Goal: Information Seeking & Learning: Learn about a topic

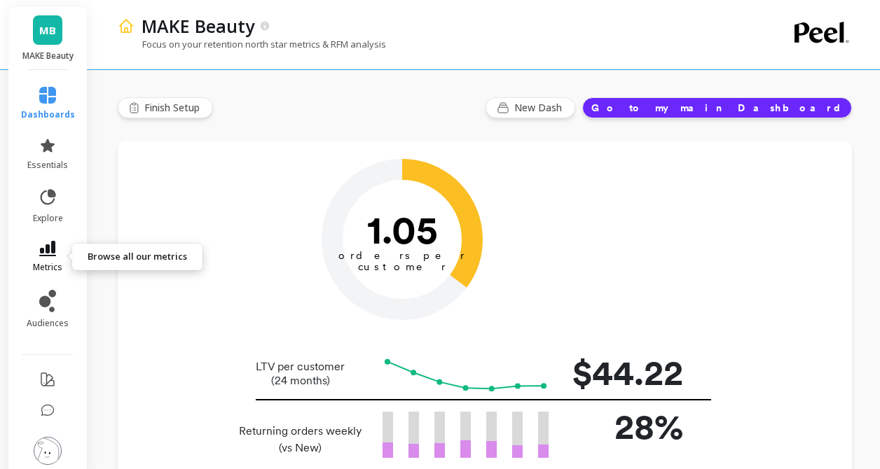
click at [53, 262] on span "metrics" at bounding box center [47, 267] width 29 height 11
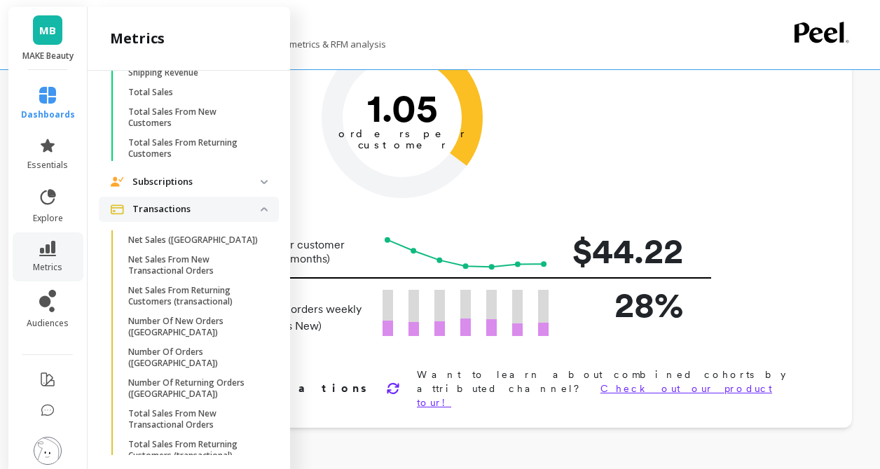
scroll to position [118, 0]
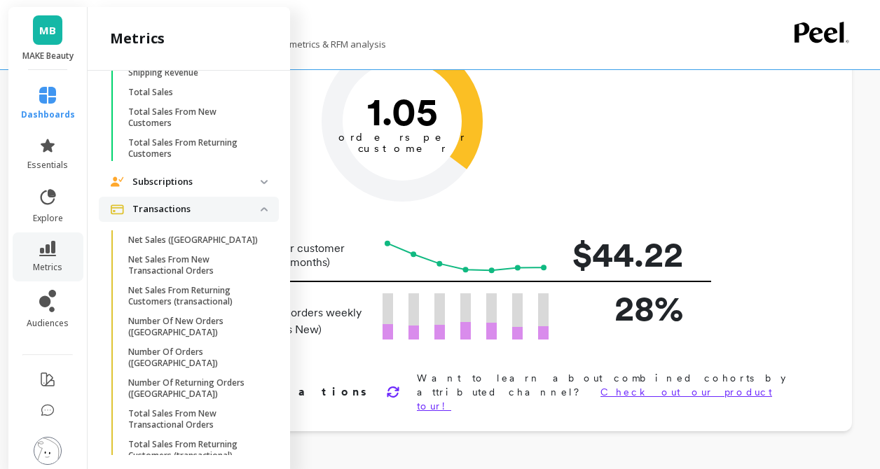
click at [265, 207] on img at bounding box center [264, 209] width 7 height 4
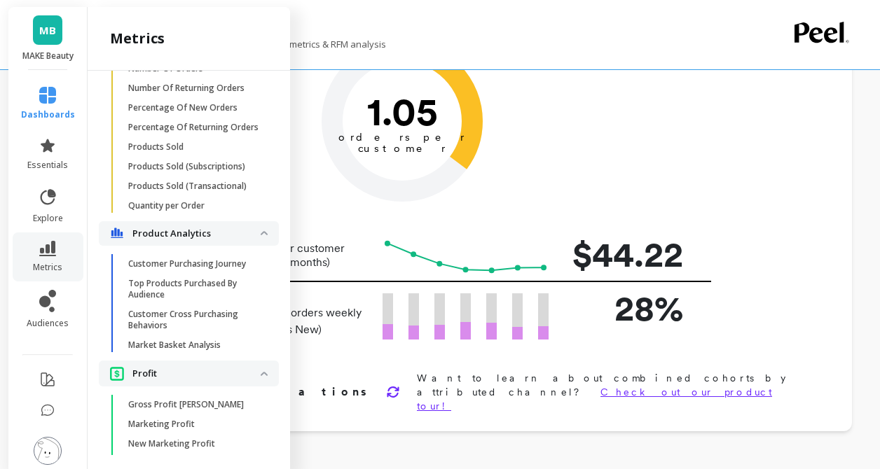
scroll to position [816, 0]
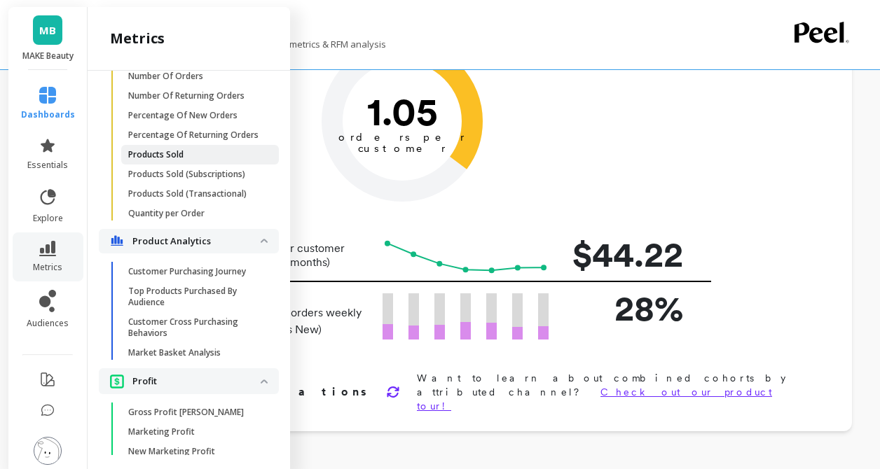
click at [170, 155] on p "Products Sold" at bounding box center [155, 154] width 55 height 11
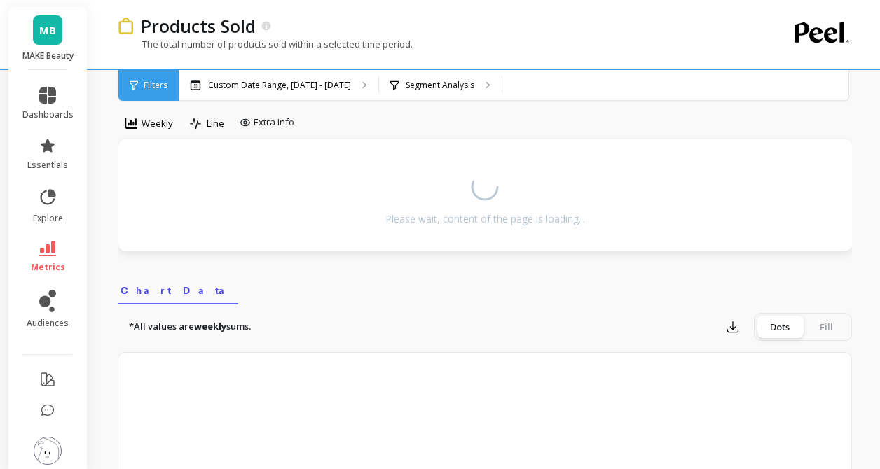
scroll to position [118, 0]
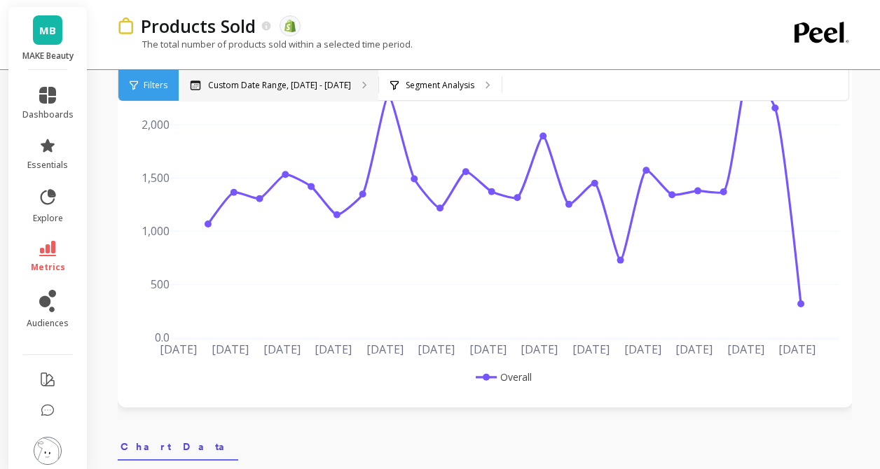
click at [341, 90] on div "Custom Date Range, [DATE] - [DATE]" at bounding box center [279, 85] width 200 height 31
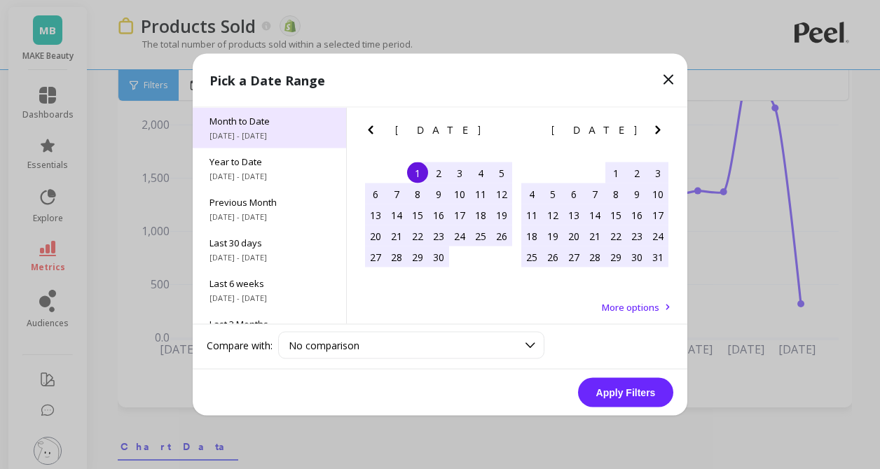
click at [264, 138] on span "[DATE] - [DATE]" at bounding box center [269, 135] width 120 height 11
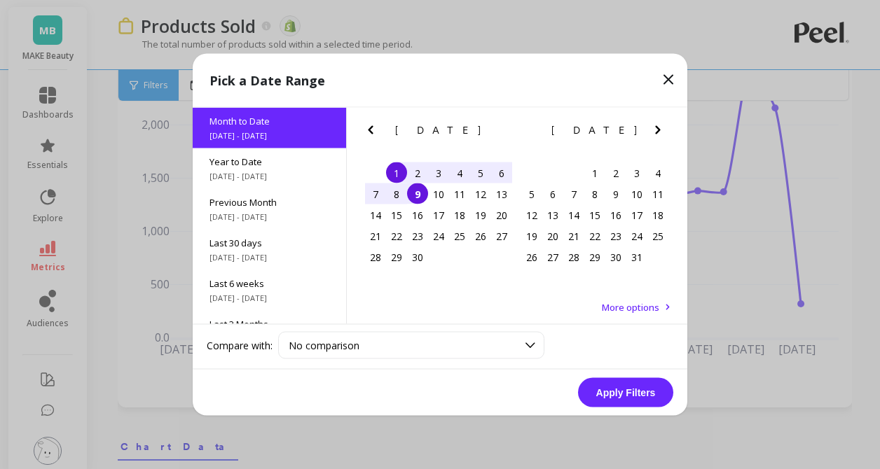
click at [370, 132] on icon "Previous Month" at bounding box center [370, 130] width 5 height 8
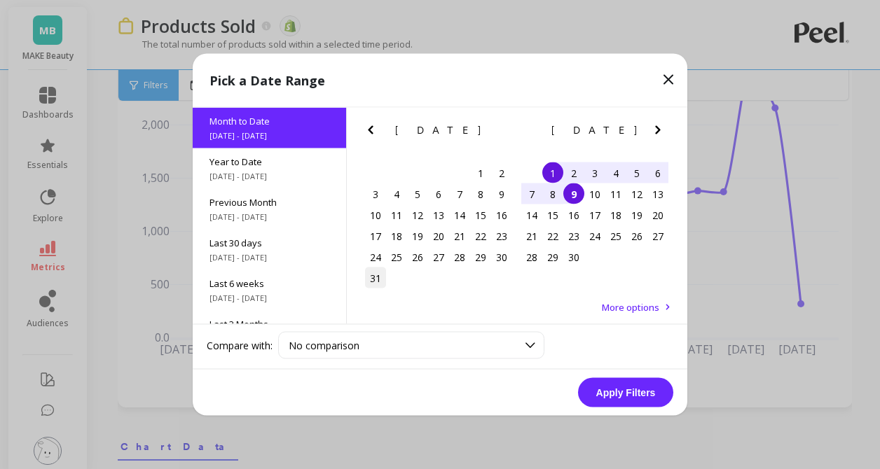
click at [369, 278] on div "31" at bounding box center [375, 278] width 21 height 21
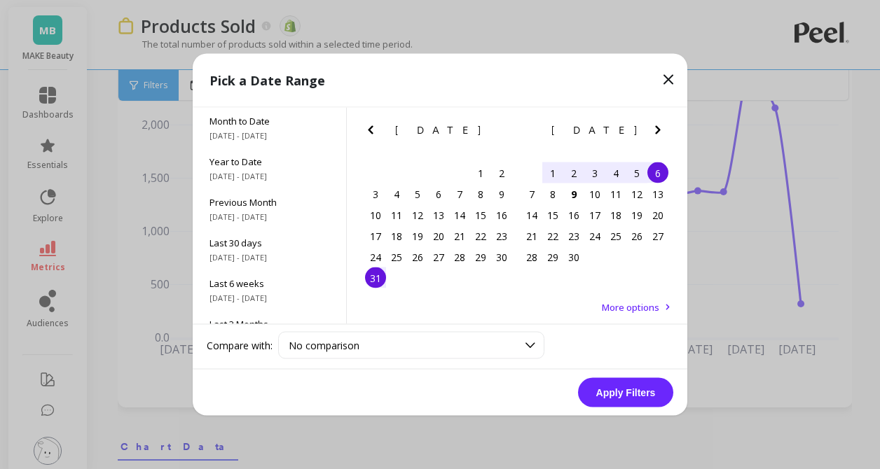
click at [663, 176] on div "6" at bounding box center [657, 172] width 21 height 21
click at [606, 395] on button "Apply Filters" at bounding box center [625, 392] width 95 height 29
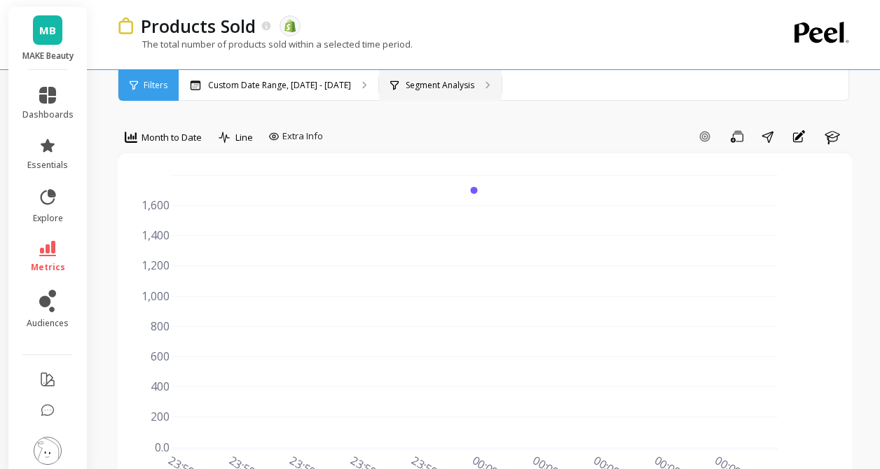
click at [468, 83] on div "Segment Analysis" at bounding box center [440, 85] width 123 height 31
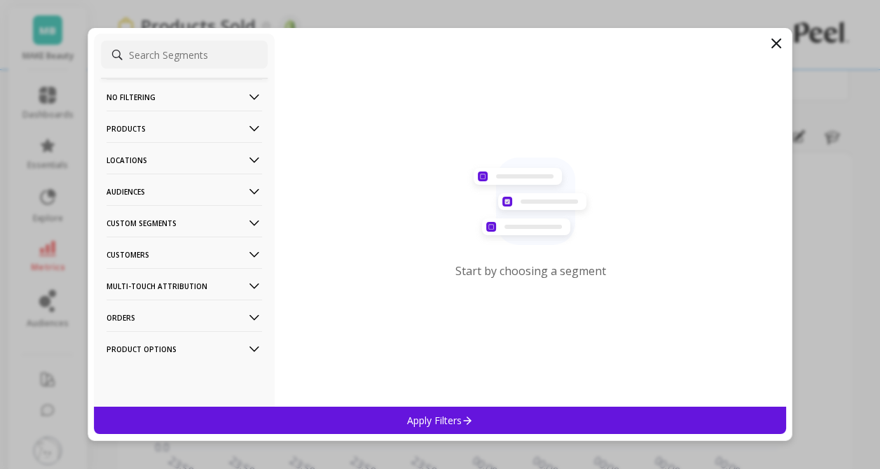
click at [252, 121] on icon at bounding box center [254, 128] width 15 height 15
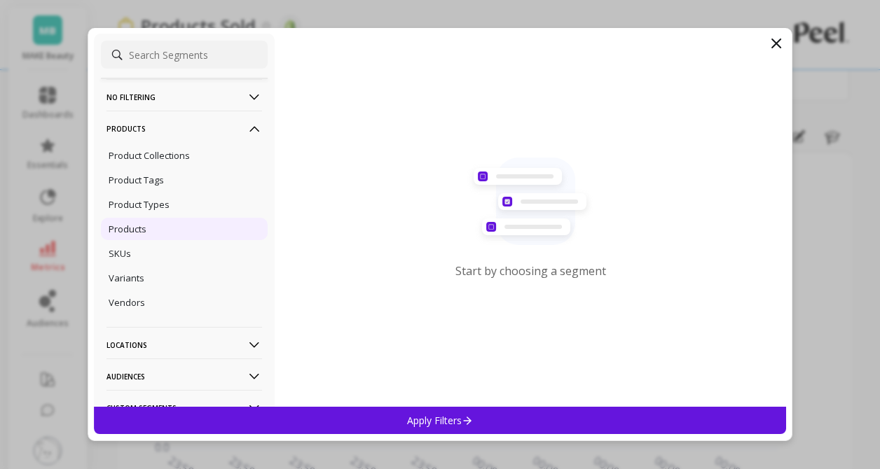
click at [184, 235] on div "Products" at bounding box center [184, 229] width 167 height 22
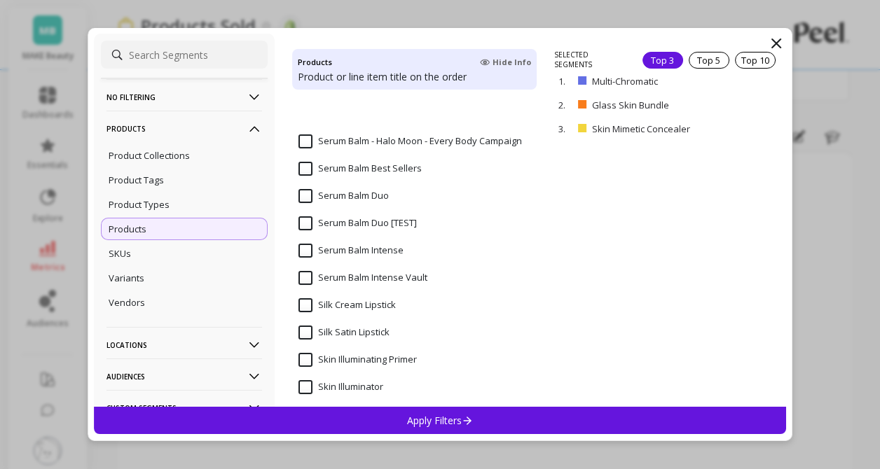
scroll to position [5565, 0]
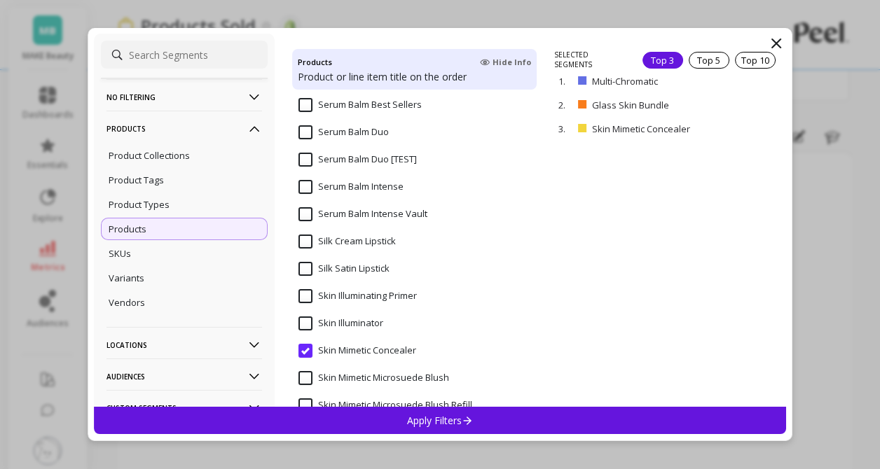
click at [305, 349] on input "Skin Mimetic Concealer" at bounding box center [357, 351] width 118 height 14
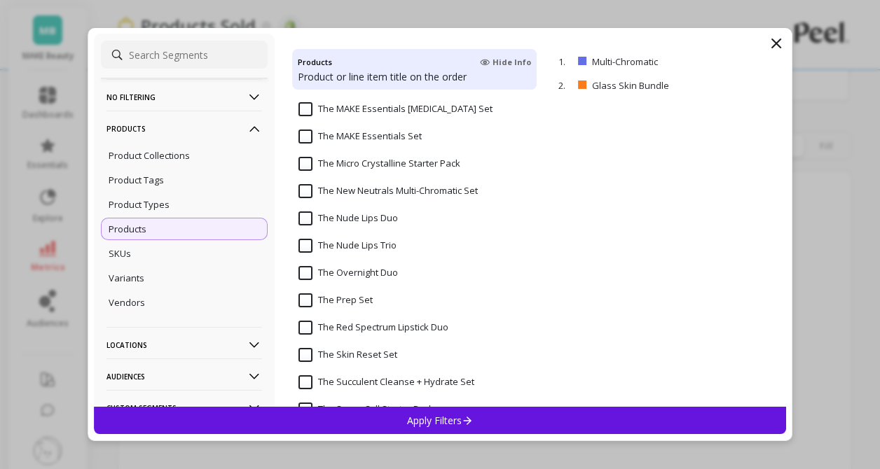
scroll to position [7341, 0]
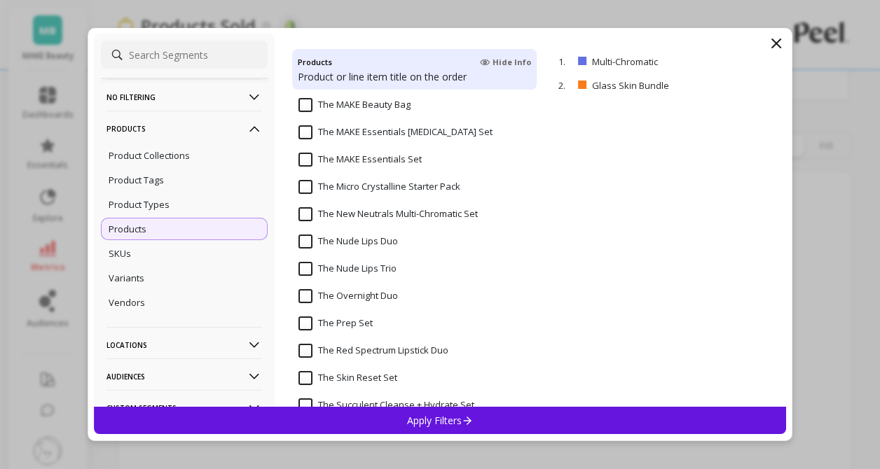
click at [309, 212] on input "The New Neutrals Multi-Chromatic Set" at bounding box center [387, 214] width 179 height 14
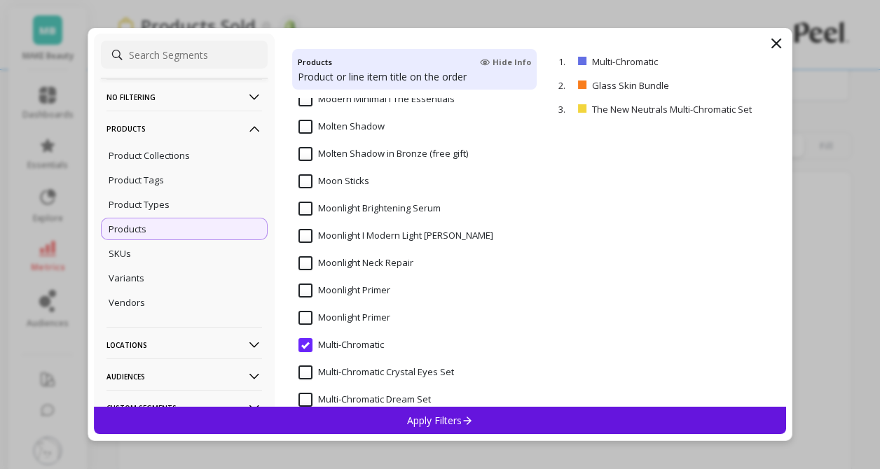
scroll to position [4235, 0]
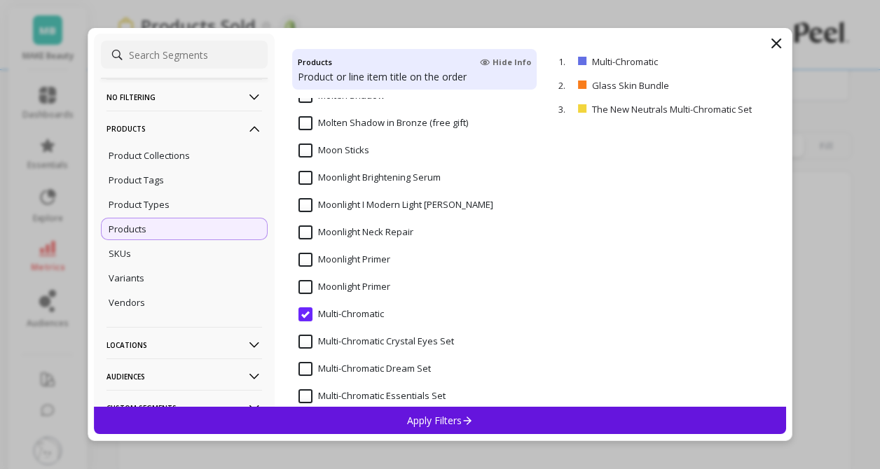
click at [312, 311] on input "Multi-Chromatic" at bounding box center [340, 314] width 85 height 14
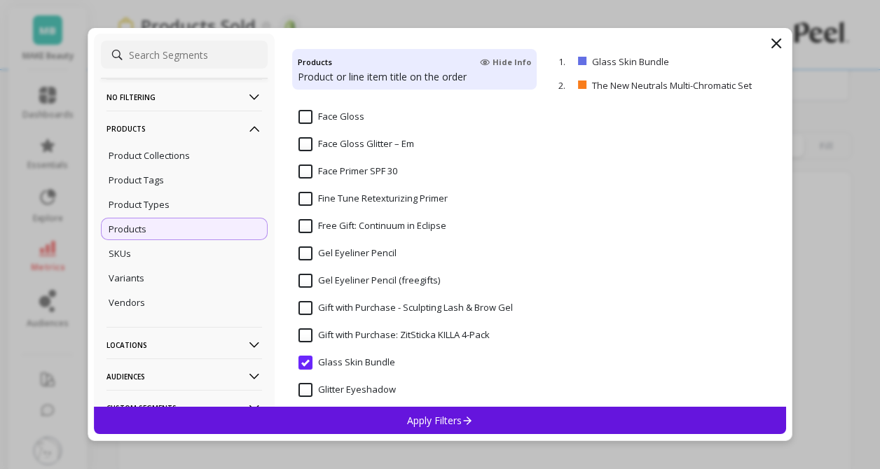
scroll to position [2272, 0]
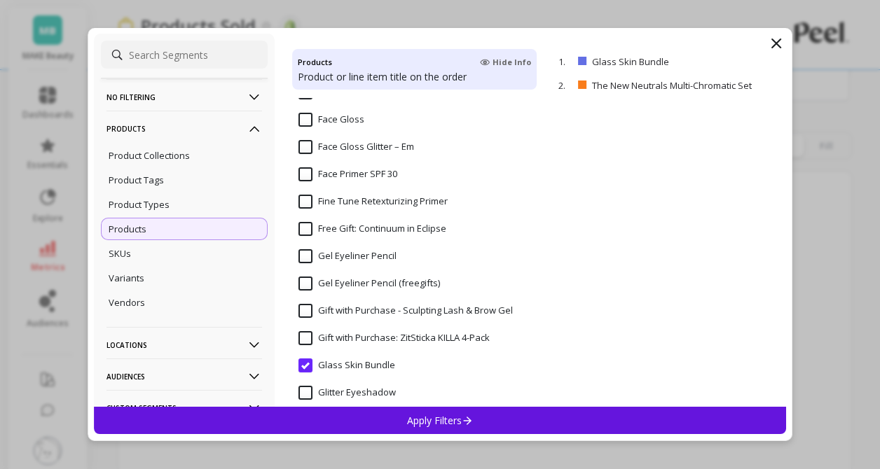
click at [308, 363] on input "Glass Skin Bundle" at bounding box center [346, 366] width 97 height 14
click at [434, 417] on p "Apply Filters" at bounding box center [440, 420] width 67 height 13
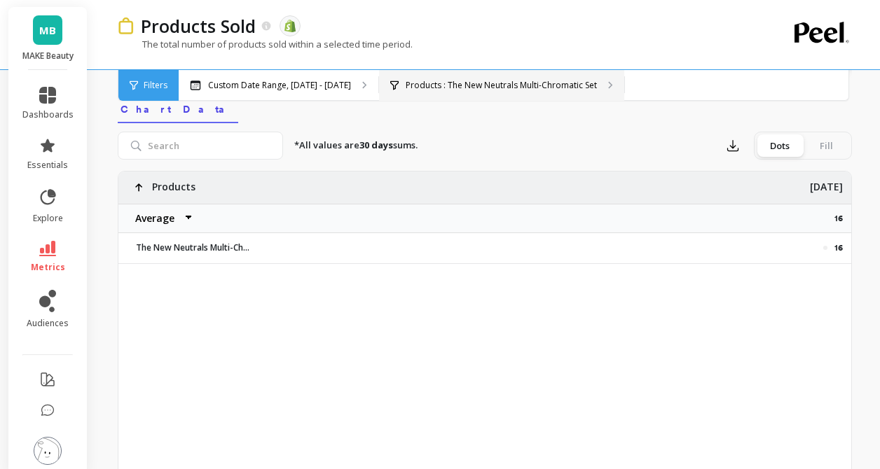
click at [444, 97] on div "Products : The New Neutrals Multi-Chromatic Set" at bounding box center [501, 85] width 245 height 31
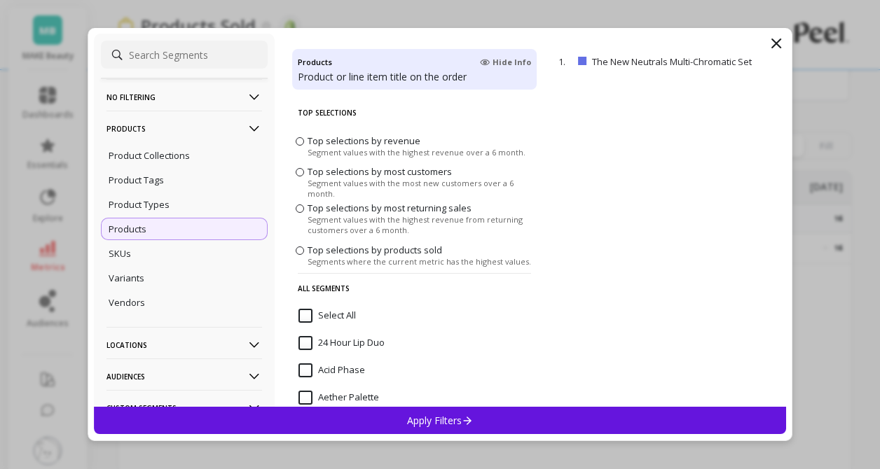
click at [252, 132] on icon at bounding box center [254, 128] width 15 height 15
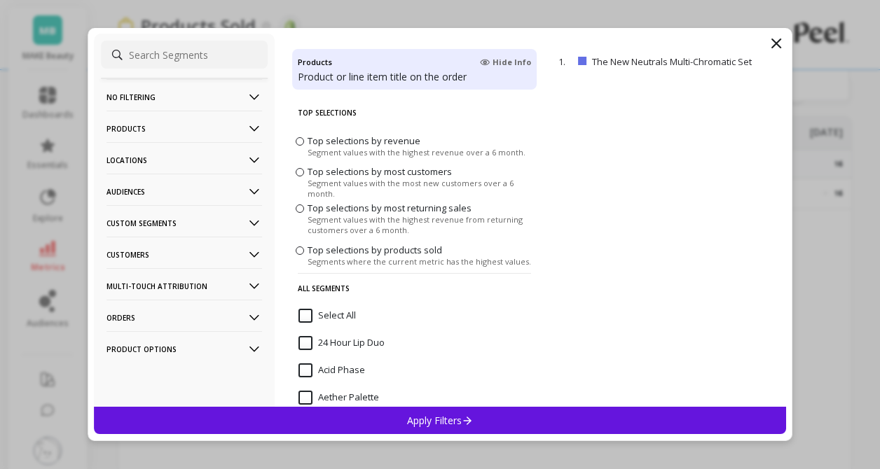
scroll to position [510, 0]
click at [253, 93] on filtering-icon at bounding box center [254, 97] width 15 height 15
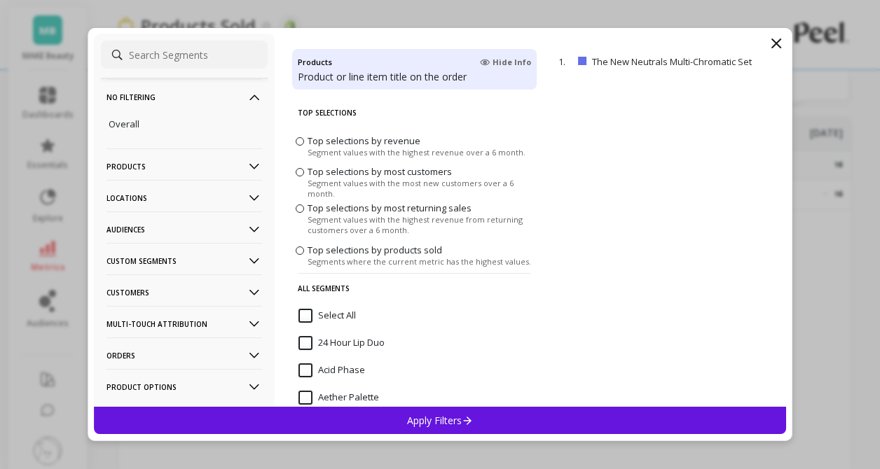
click at [260, 111] on ul "Overall" at bounding box center [184, 124] width 167 height 27
click at [254, 194] on icon at bounding box center [254, 198] width 15 height 15
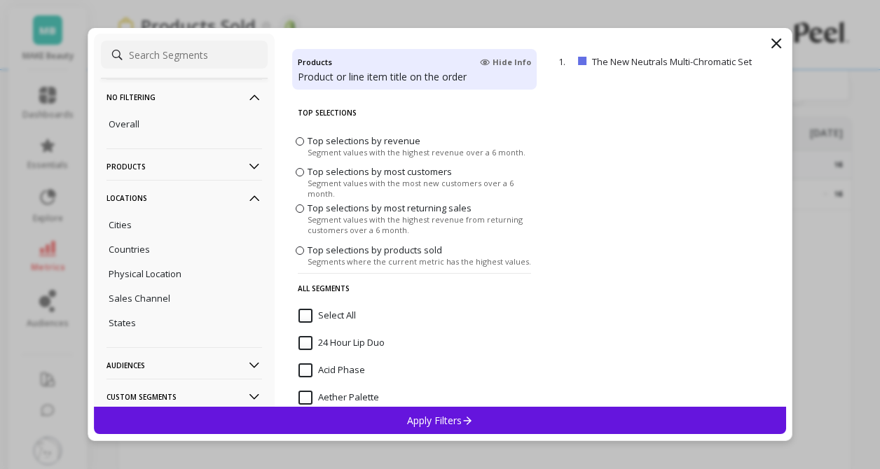
click at [262, 96] on filtering-icon at bounding box center [254, 97] width 15 height 15
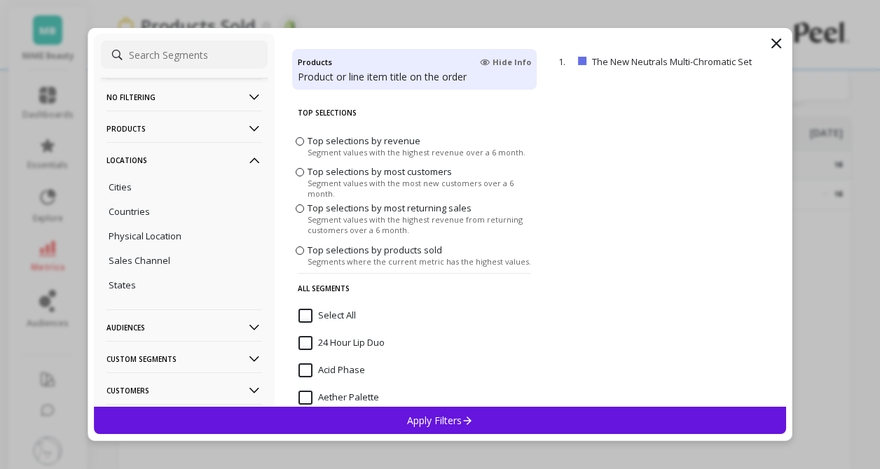
click at [250, 160] on icon at bounding box center [254, 160] width 15 height 15
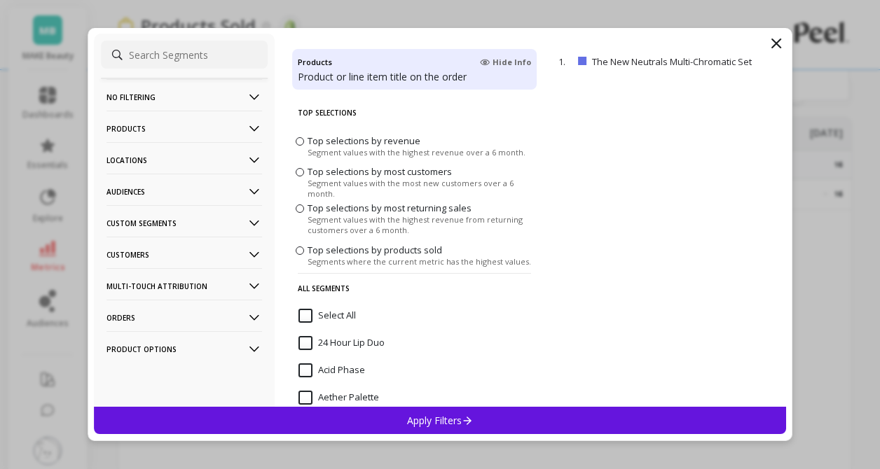
click at [254, 228] on Segments-icon at bounding box center [254, 223] width 15 height 15
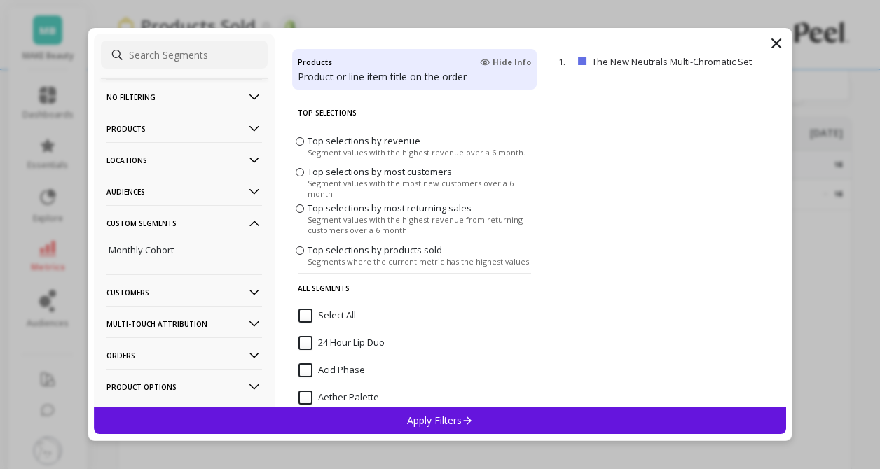
click at [254, 228] on Segments-icon at bounding box center [254, 223] width 15 height 15
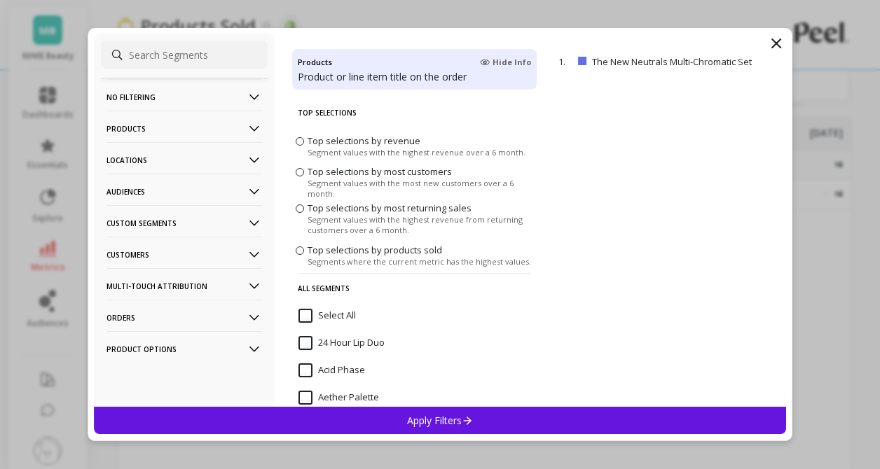
click at [256, 260] on icon at bounding box center [254, 254] width 15 height 15
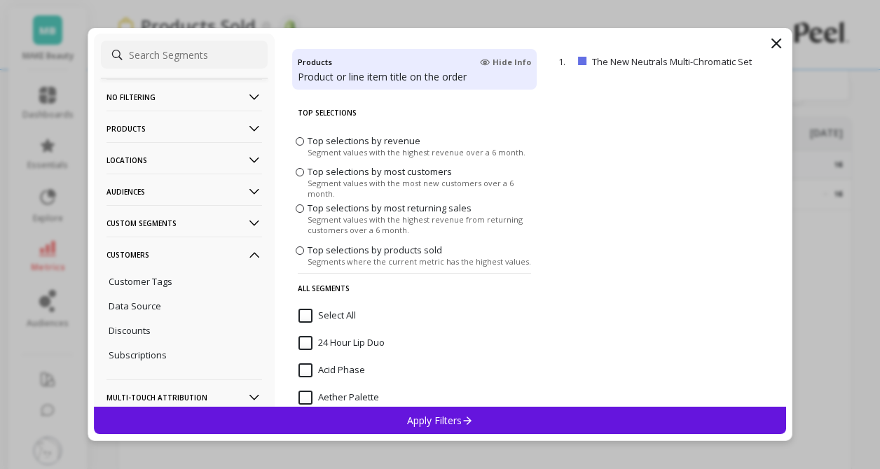
click at [256, 260] on icon at bounding box center [254, 254] width 15 height 15
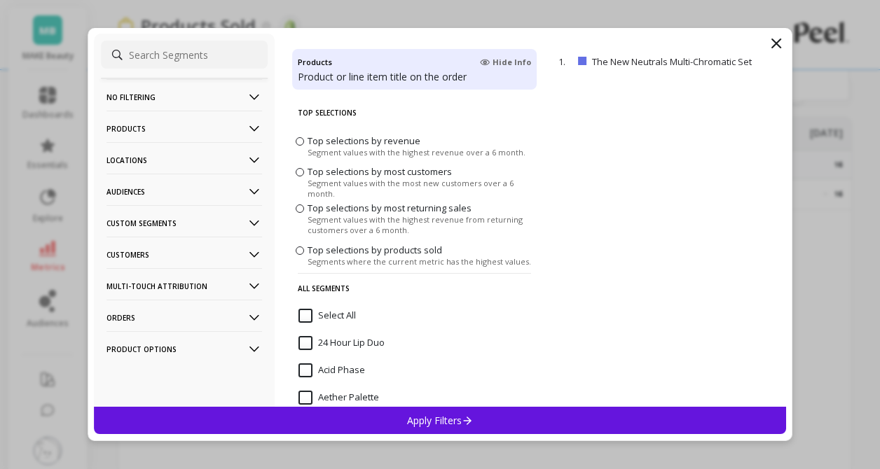
click at [255, 285] on Attribution-icon at bounding box center [254, 286] width 15 height 15
click at [255, 285] on icon at bounding box center [255, 287] width 10 height 6
click at [244, 252] on p "Customers" at bounding box center [183, 255] width 155 height 36
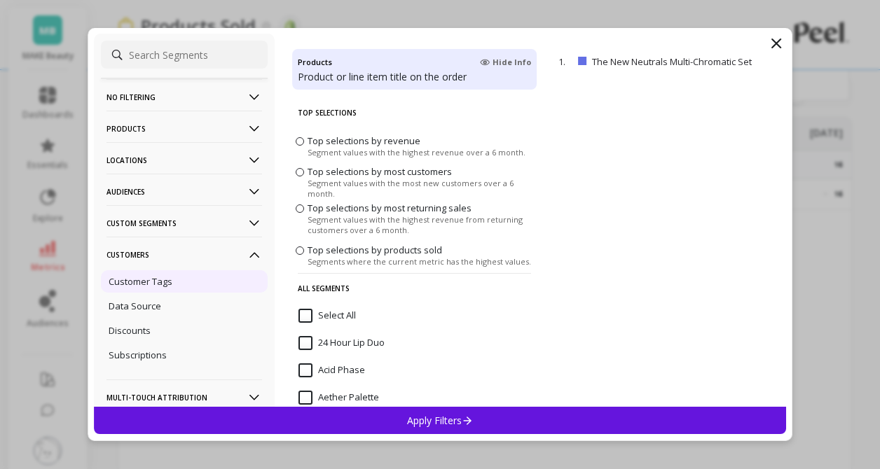
click at [140, 277] on p "Customer Tags" at bounding box center [141, 281] width 64 height 13
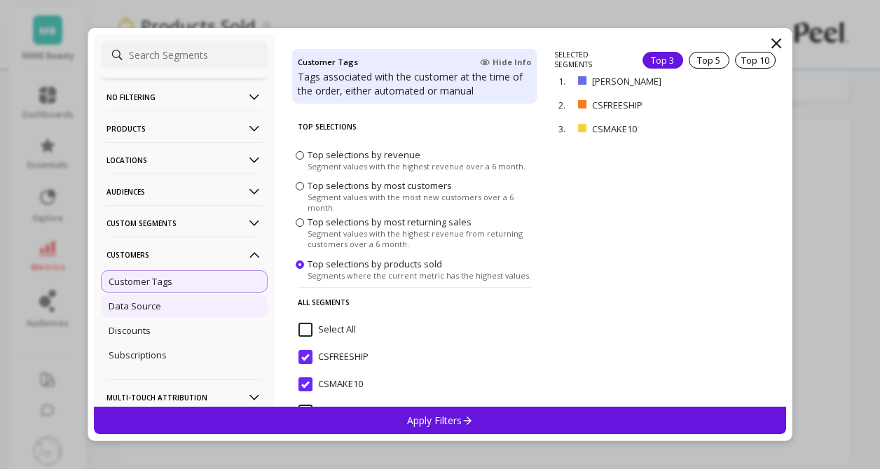
click at [133, 310] on p "Data Source" at bounding box center [135, 306] width 53 height 13
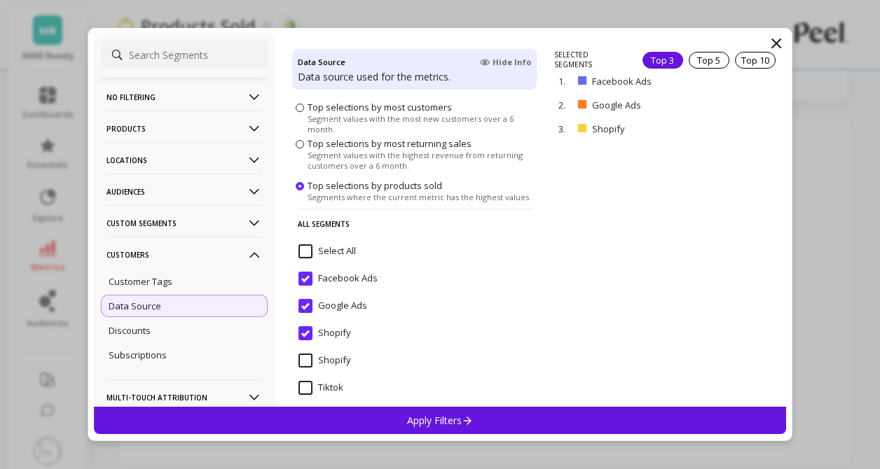
scroll to position [74, 0]
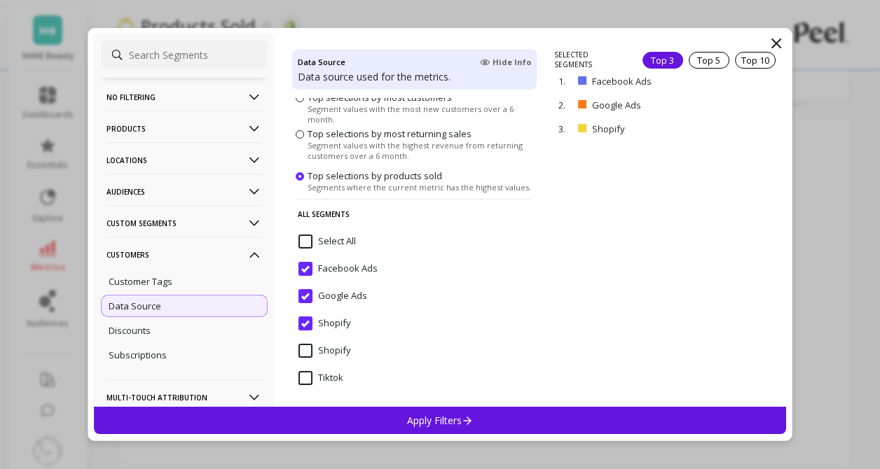
click at [305, 272] on input "Facebook Ads" at bounding box center [337, 269] width 79 height 14
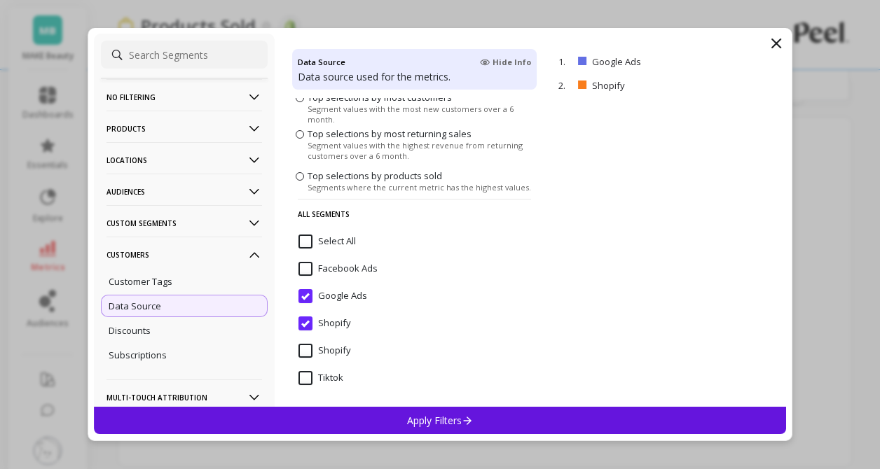
click at [304, 294] on input "Google Ads" at bounding box center [332, 296] width 69 height 14
click at [304, 323] on input "Shopify" at bounding box center [324, 324] width 53 height 14
click at [305, 373] on input "Tiktok" at bounding box center [320, 378] width 45 height 14
click at [417, 417] on p "Apply Filters" at bounding box center [440, 420] width 67 height 13
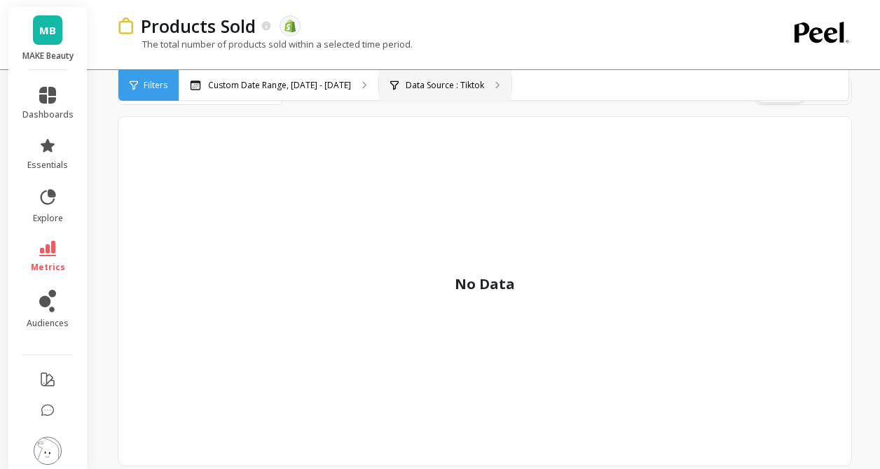
click at [417, 73] on div "Data Source : Tiktok" at bounding box center [445, 85] width 132 height 31
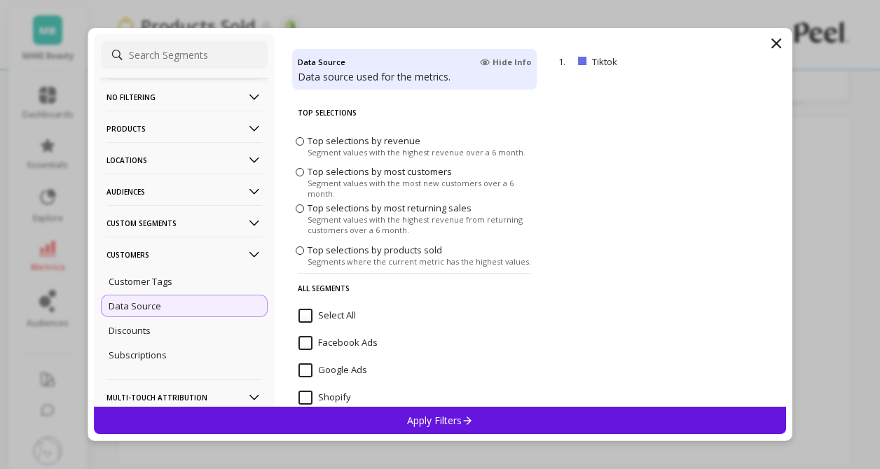
scroll to position [74, 0]
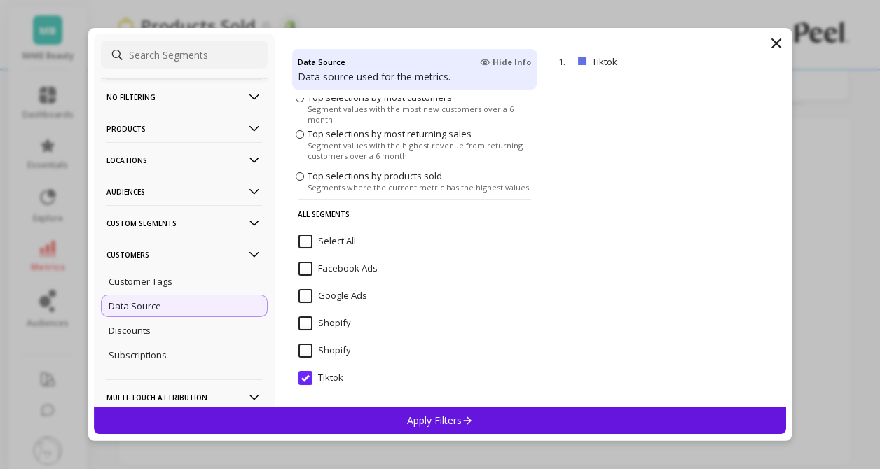
click at [307, 245] on input "Select All" at bounding box center [326, 242] width 57 height 14
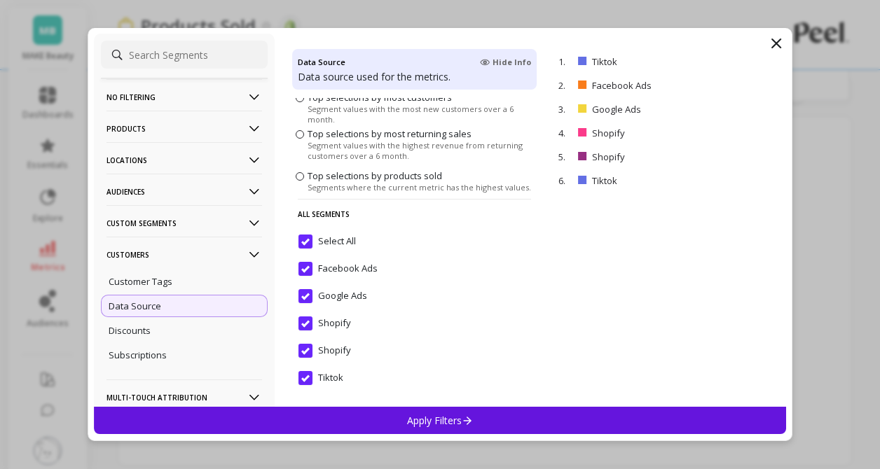
click at [245, 262] on p "Customers" at bounding box center [183, 255] width 155 height 36
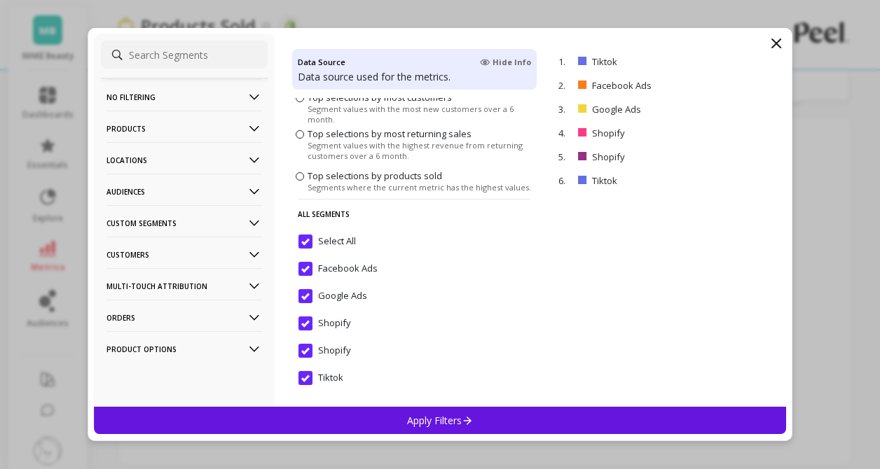
click at [250, 230] on Segments-icon at bounding box center [254, 223] width 15 height 15
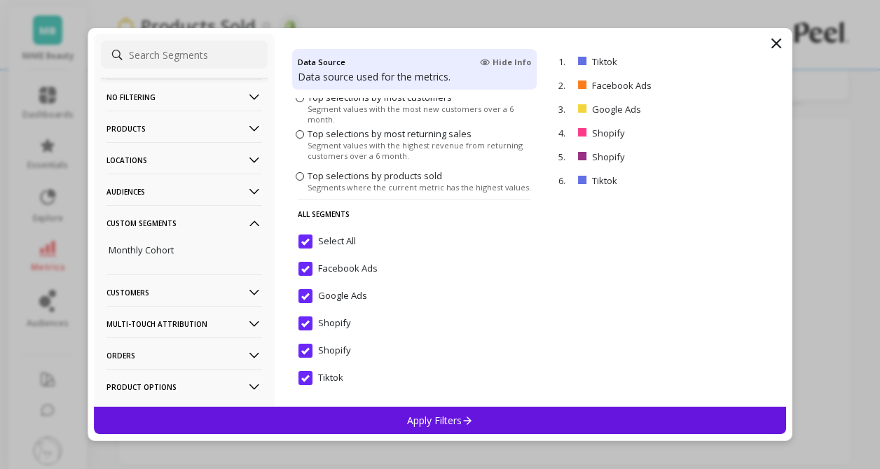
click at [250, 230] on Segments-icon at bounding box center [254, 223] width 15 height 15
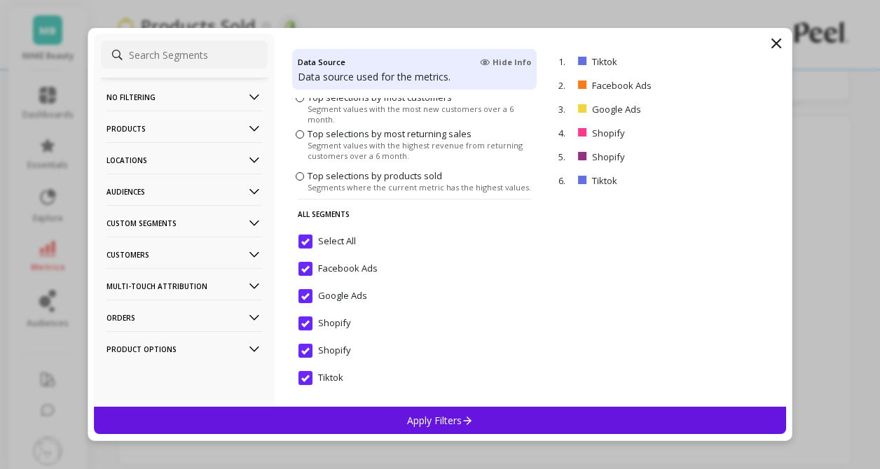
click at [259, 258] on icon at bounding box center [254, 254] width 15 height 15
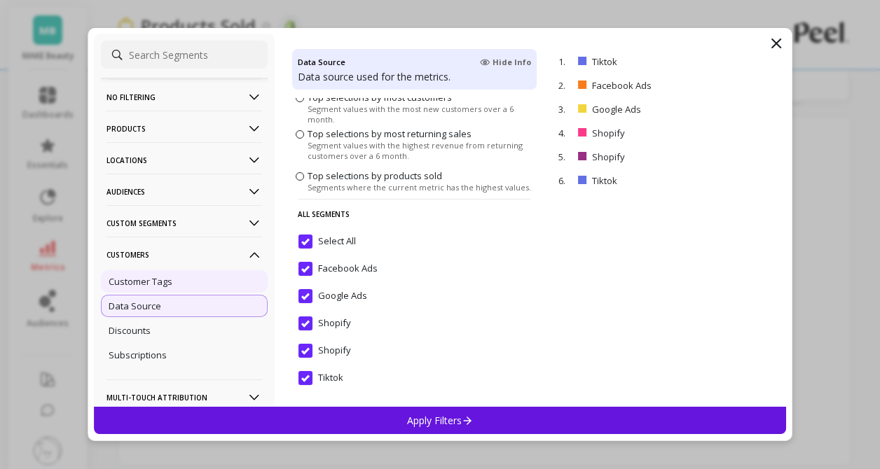
click at [200, 289] on div "Customer Tags" at bounding box center [184, 281] width 167 height 22
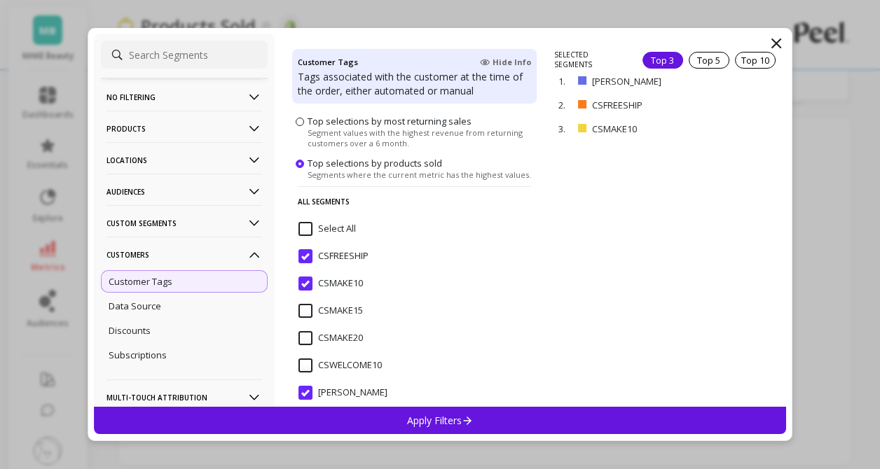
scroll to position [110, 0]
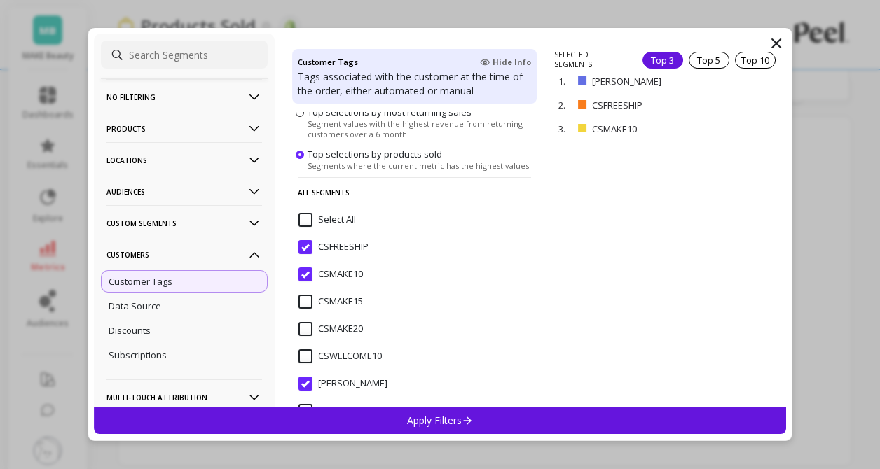
click at [307, 212] on div "Select All" at bounding box center [414, 228] width 244 height 42
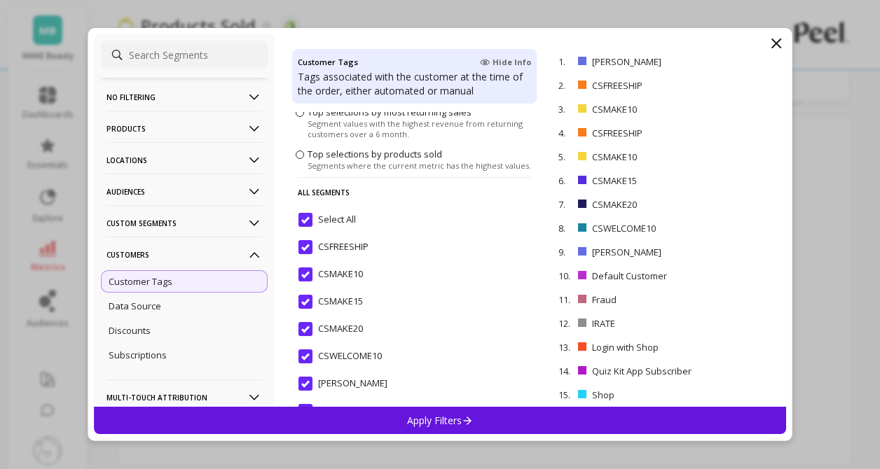
click at [307, 213] on input "Select All" at bounding box center [326, 220] width 57 height 14
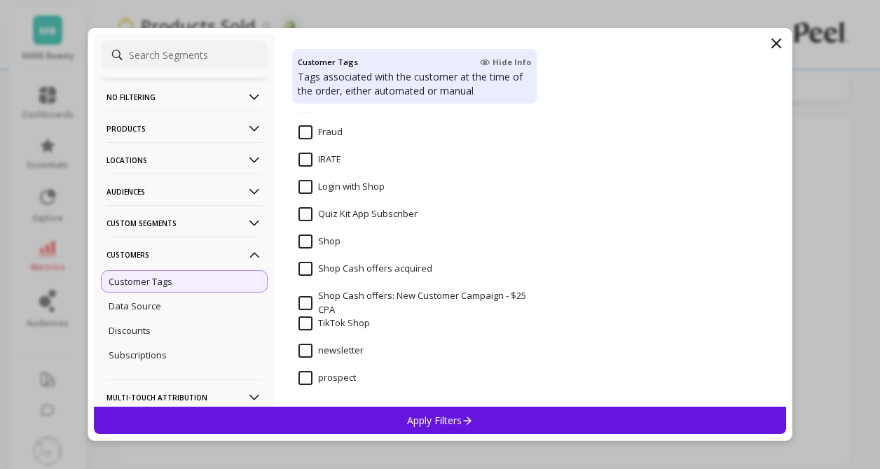
scroll to position [515, 0]
click at [307, 326] on Shop "TikTok Shop" at bounding box center [333, 324] width 71 height 14
click at [450, 420] on p "Apply Filters" at bounding box center [440, 420] width 67 height 13
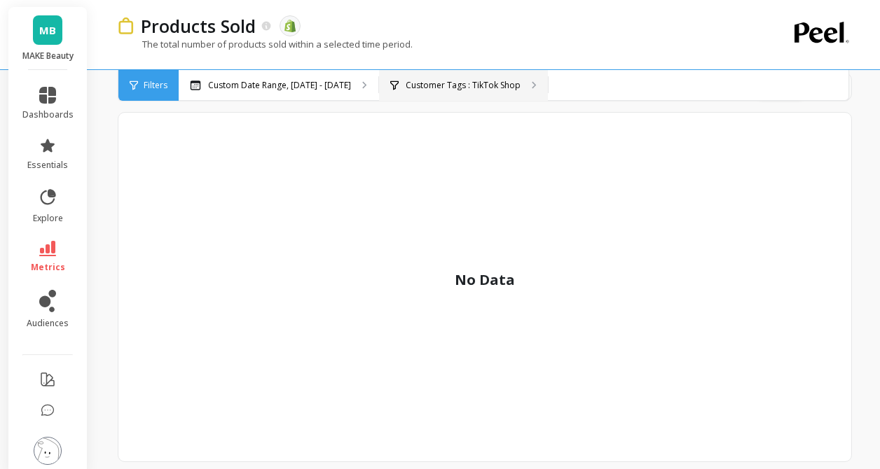
click at [456, 84] on p "Customer Tags : TikTok Shop" at bounding box center [463, 85] width 115 height 11
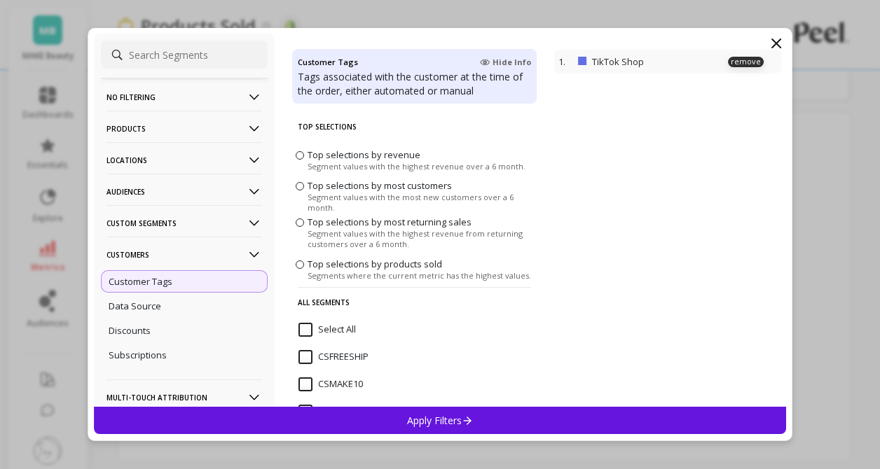
click at [778, 54] on div "1. TikTok Shop remove" at bounding box center [667, 62] width 226 height 24
